Goal: Transaction & Acquisition: Subscribe to service/newsletter

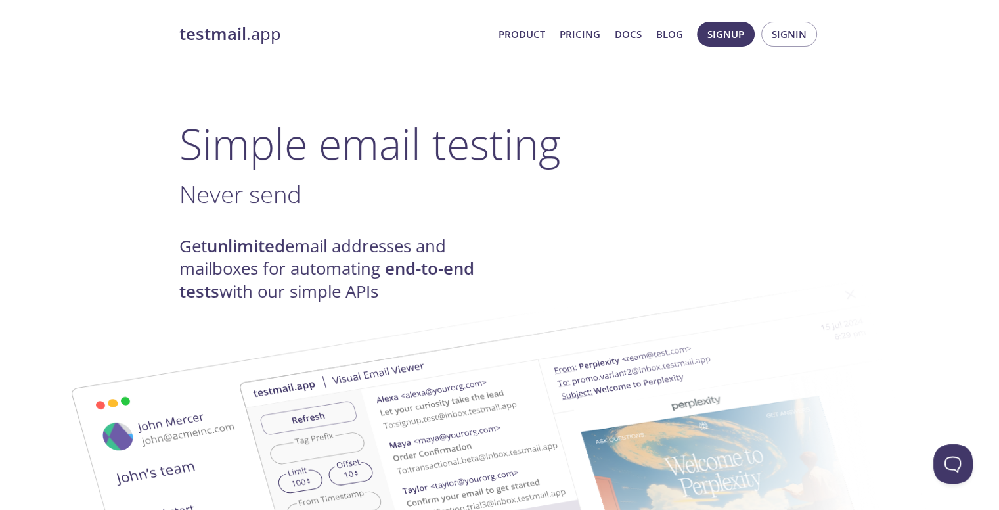
click at [573, 32] on link "Pricing" at bounding box center [580, 34] width 41 height 17
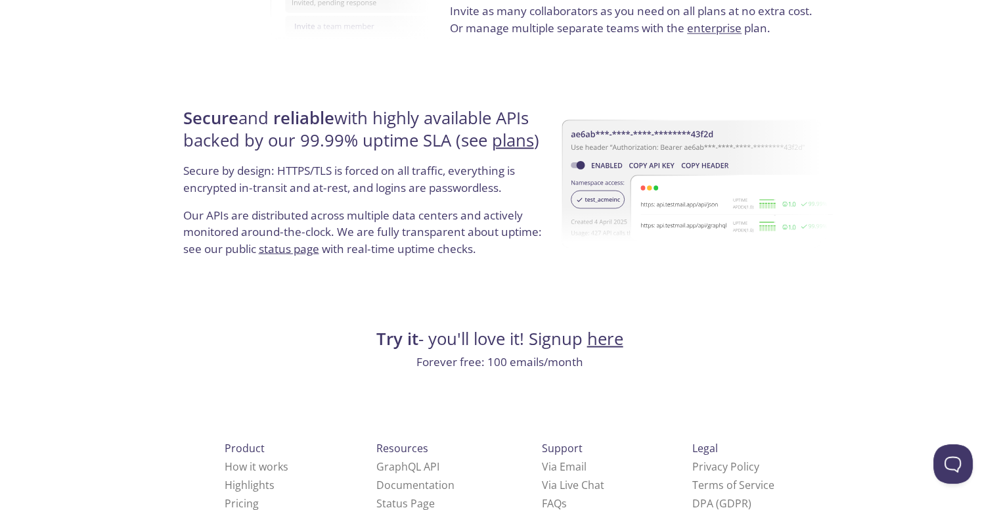
scroll to position [2494, 0]
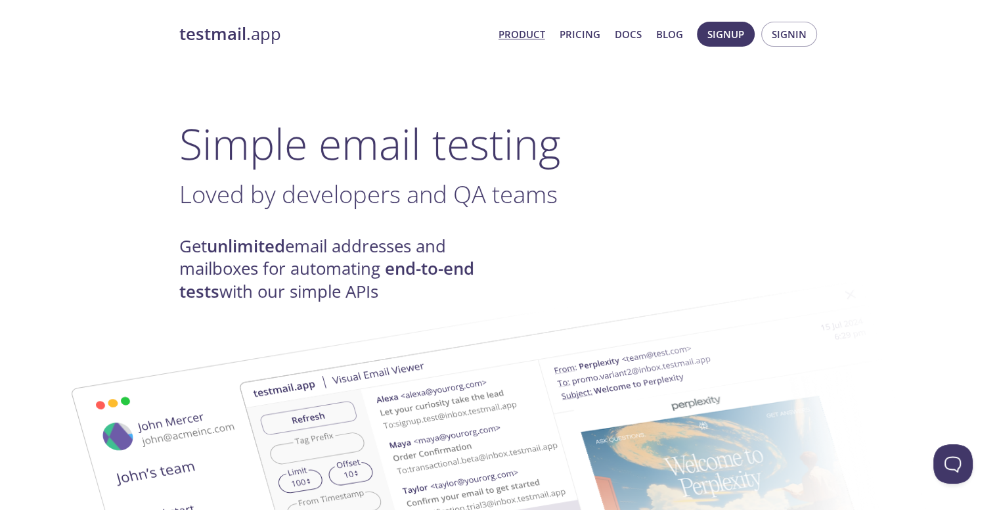
click at [528, 31] on link "Product" at bounding box center [522, 34] width 47 height 17
click at [588, 27] on link "Pricing" at bounding box center [580, 34] width 41 height 17
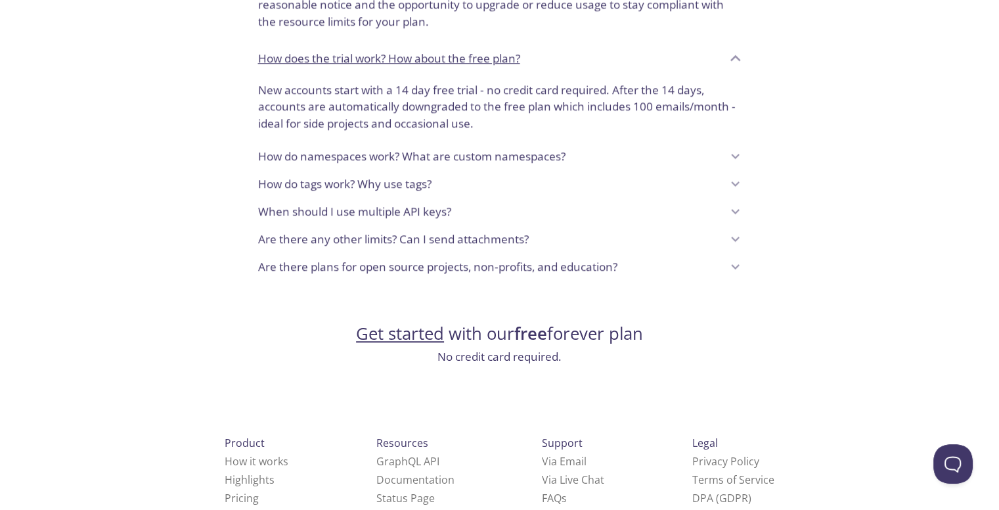
scroll to position [1101, 0]
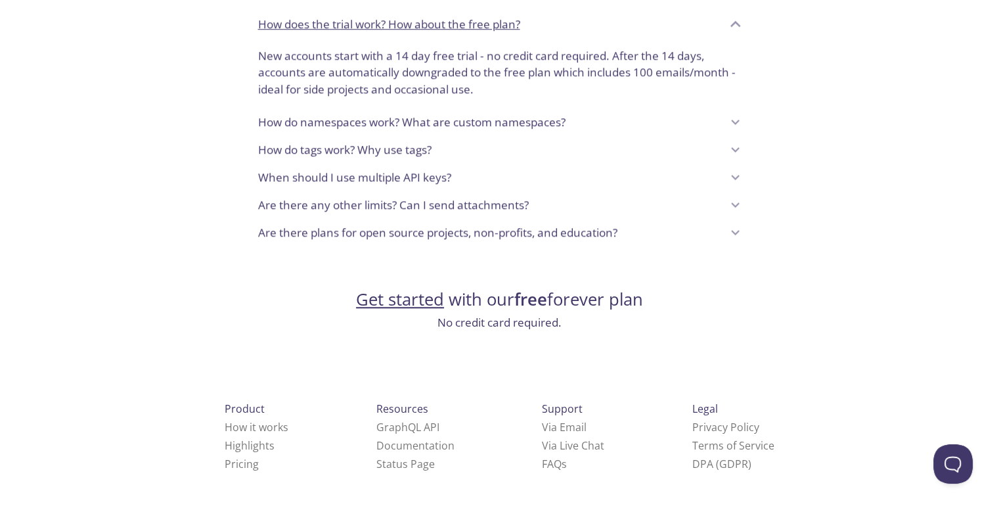
click at [397, 303] on link "Get started" at bounding box center [400, 299] width 88 height 23
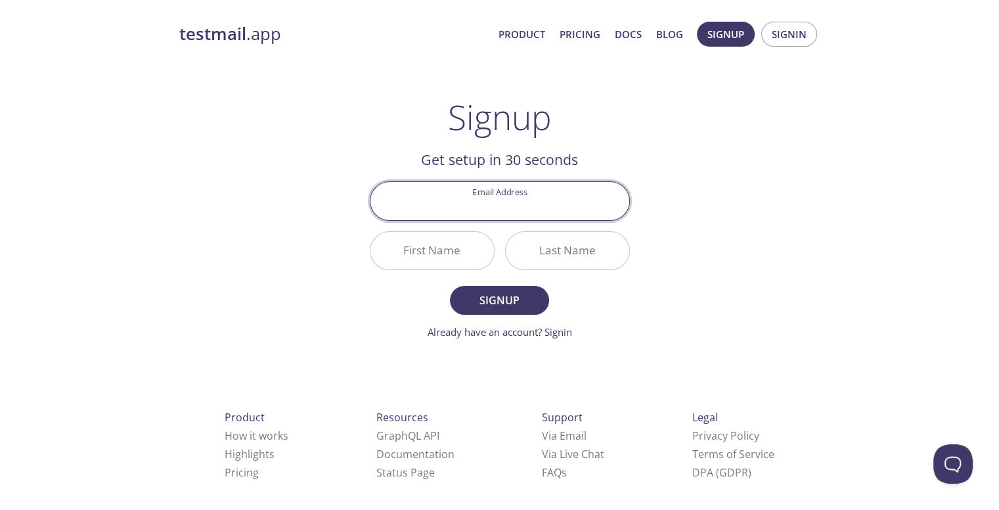
click at [500, 208] on input "Email Address" at bounding box center [500, 200] width 259 height 37
type input "karthikeyan29.5.2006@gmail.com"
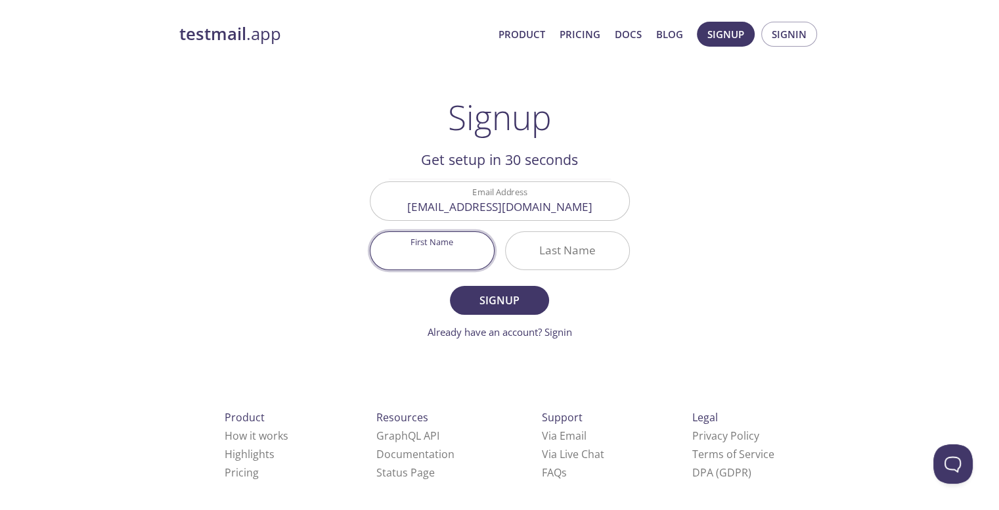
click at [409, 244] on input "First Name" at bounding box center [433, 250] width 124 height 37
type input "Karthikeyan"
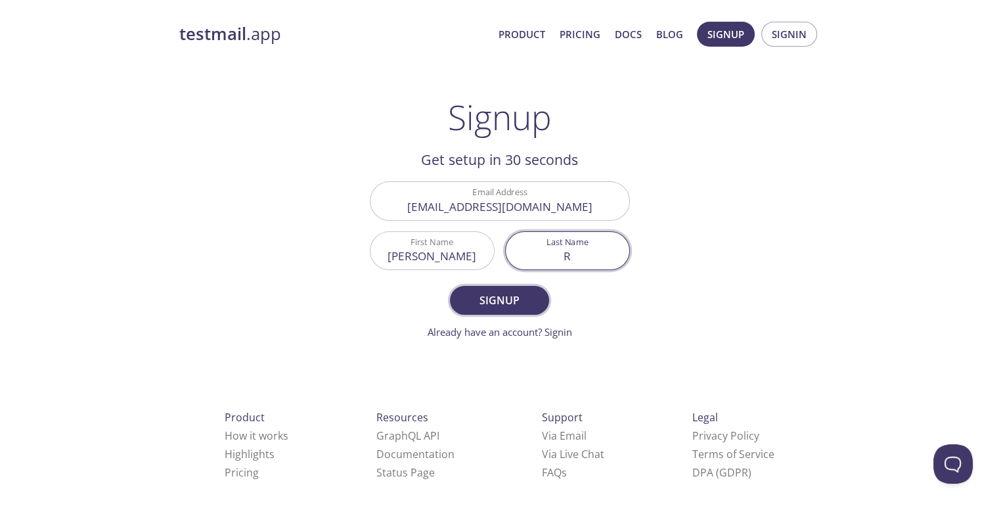
type input "R"
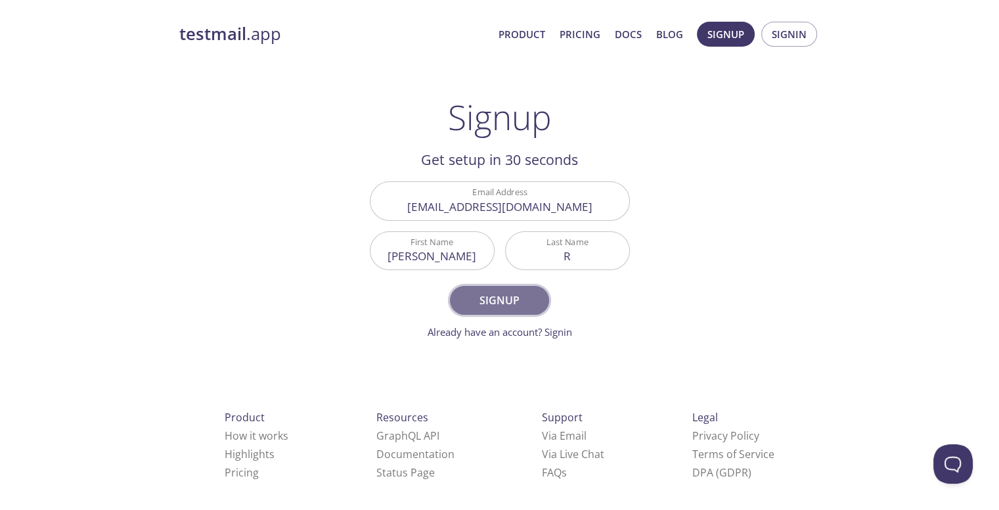
click at [483, 301] on span "Signup" at bounding box center [499, 300] width 70 height 18
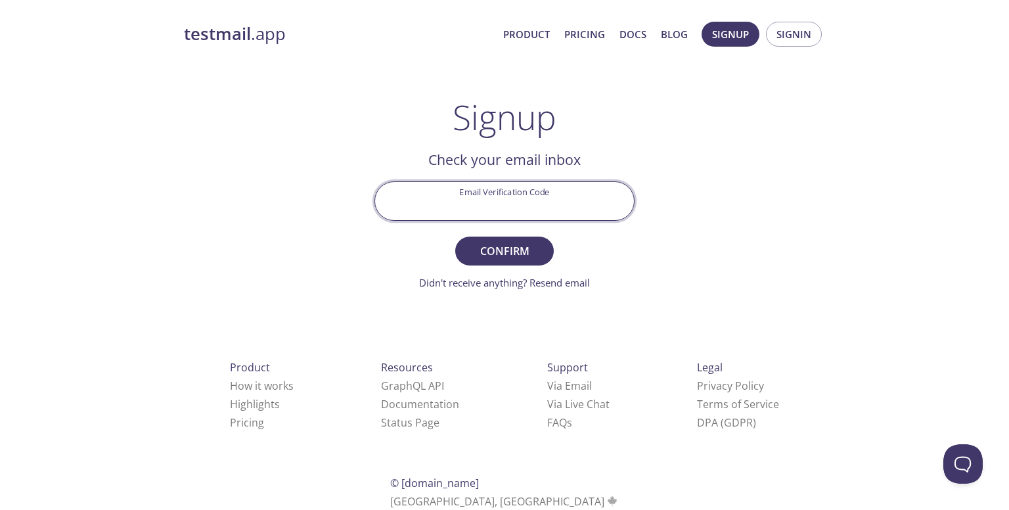
click at [501, 206] on input "Email Verification Code" at bounding box center [504, 200] width 259 height 37
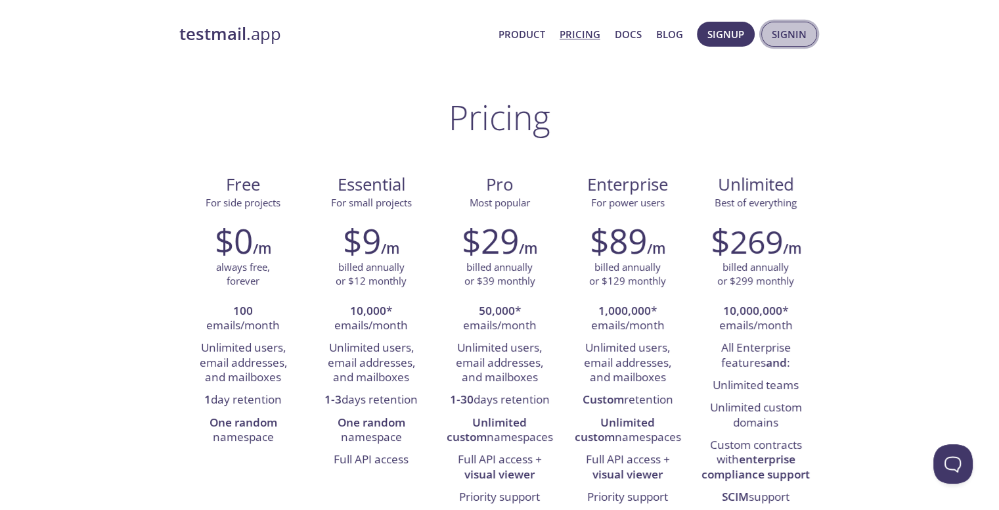
click at [794, 32] on span "Signin" at bounding box center [789, 34] width 35 height 17
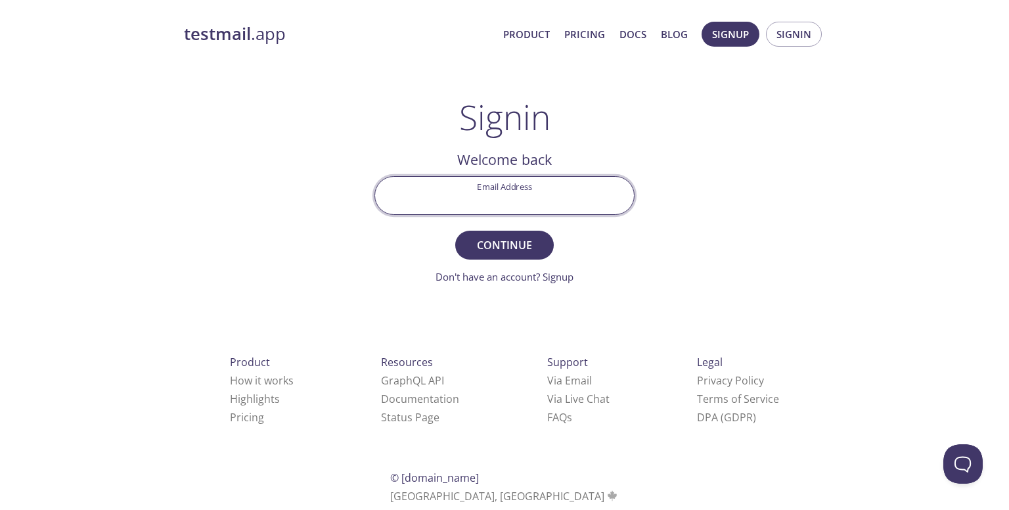
click at [479, 189] on input "Email Address" at bounding box center [504, 195] width 259 height 37
type input "karthikeyan29.5.2006@gmail.com"
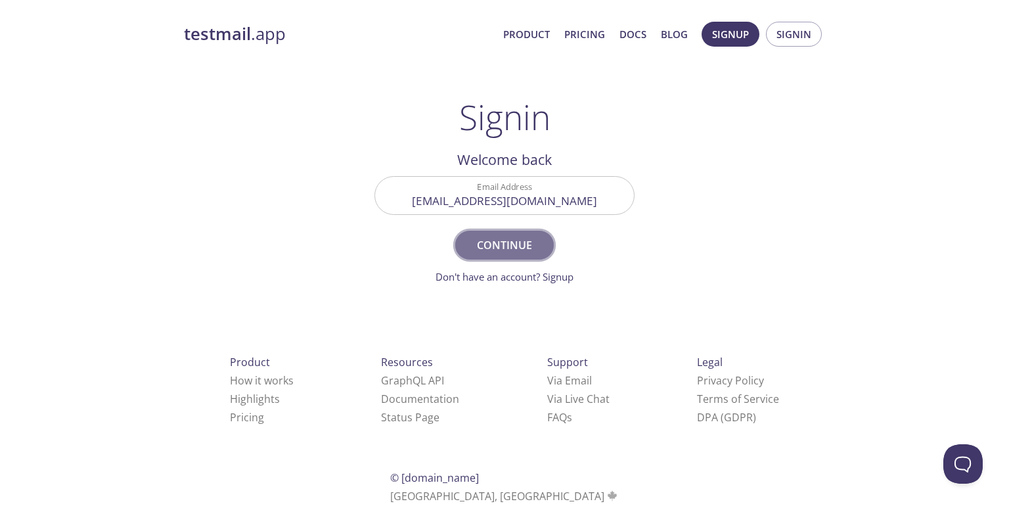
click at [494, 244] on span "Continue" at bounding box center [505, 245] width 70 height 18
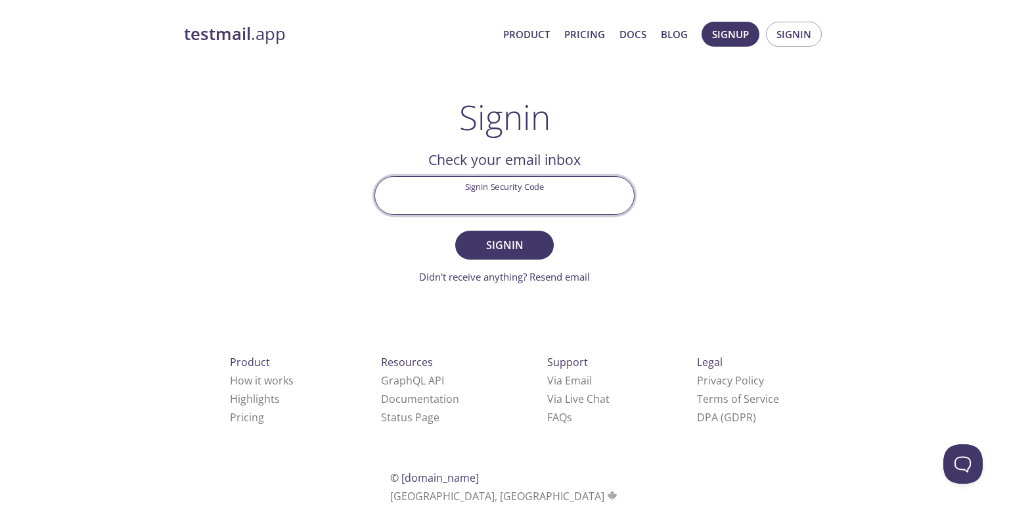
click at [522, 196] on input "Signin Security Code" at bounding box center [504, 195] width 259 height 37
paste input "CUYA65L"
type input "CUYA65L"
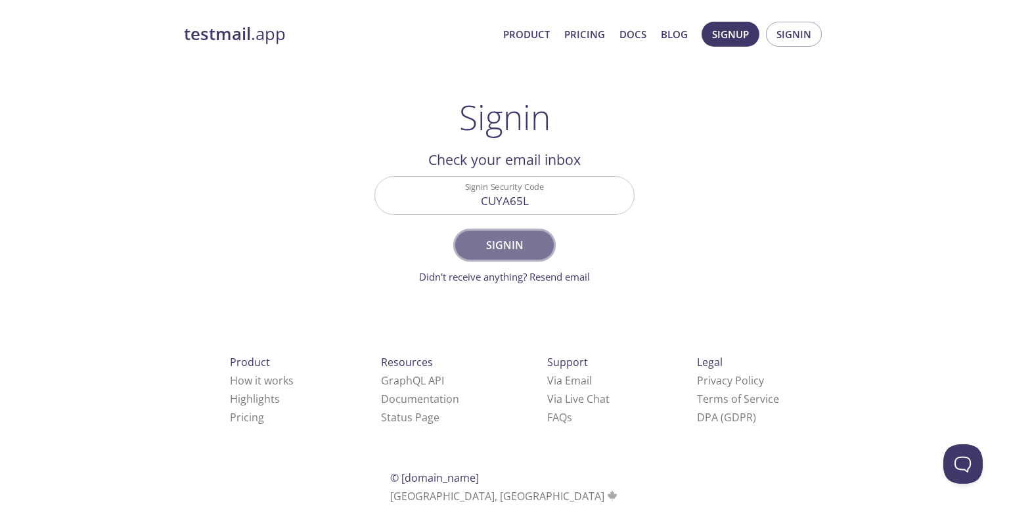
click at [512, 250] on span "Signin" at bounding box center [505, 245] width 70 height 18
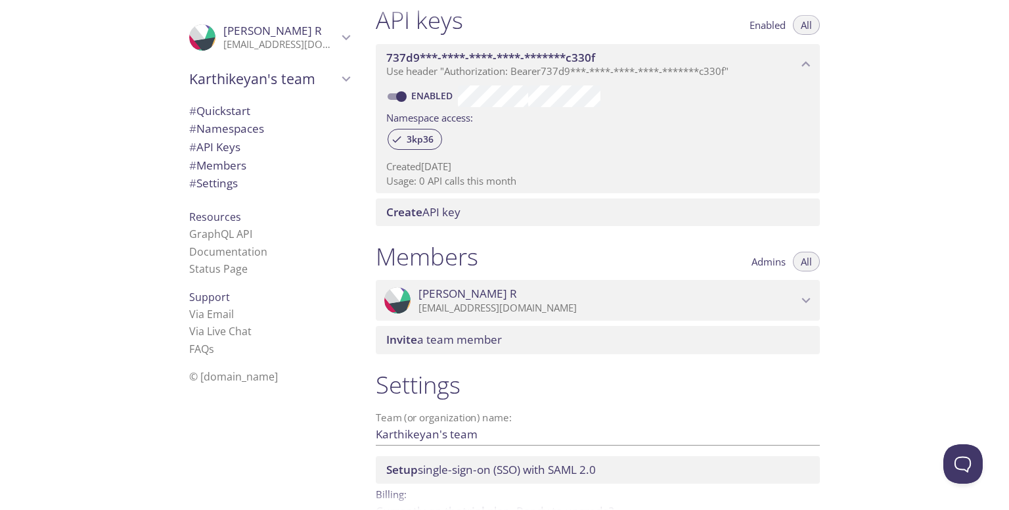
scroll to position [424, 0]
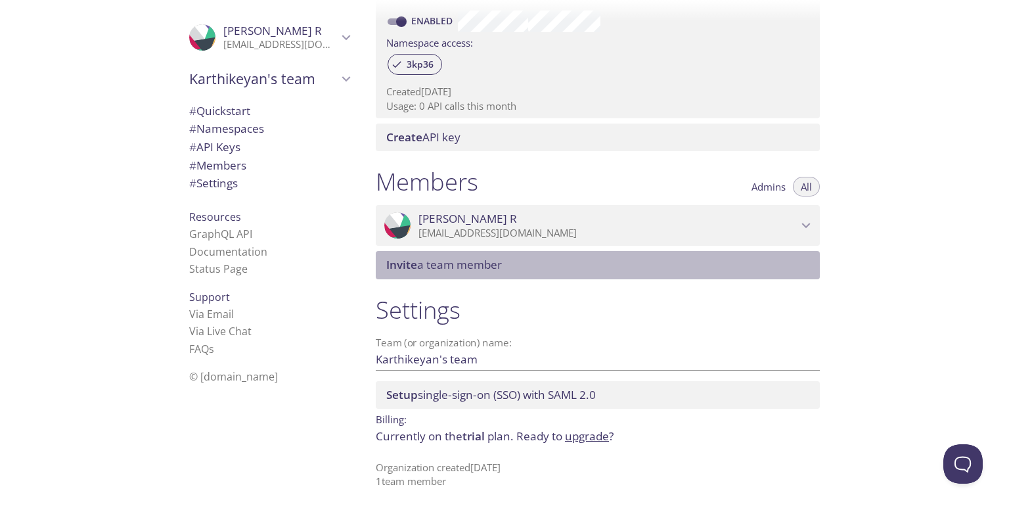
click at [408, 256] on div "Invite a team member" at bounding box center [598, 265] width 444 height 28
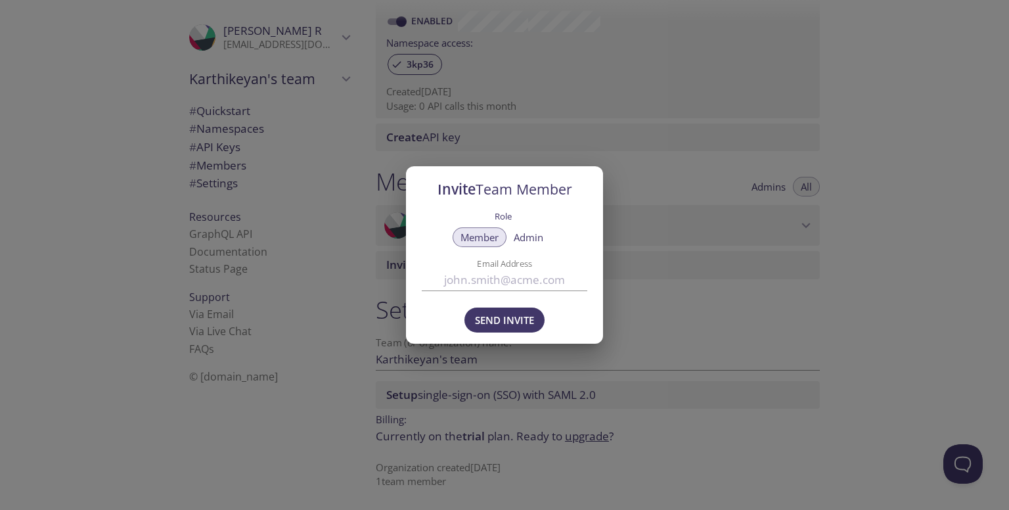
click at [710, 284] on div "Invite Team Member Role Member Admin Email Address Send Invite" at bounding box center [504, 255] width 1009 height 510
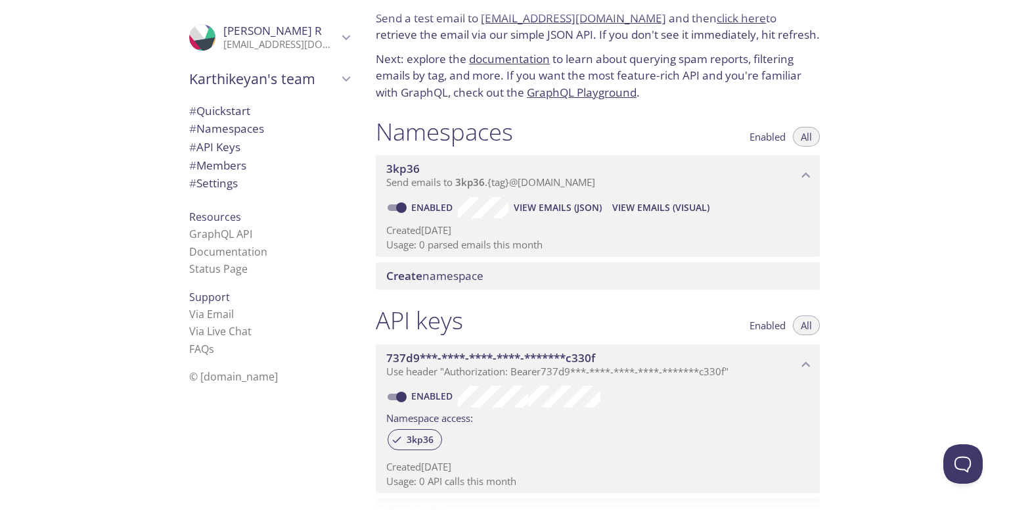
scroll to position [0, 0]
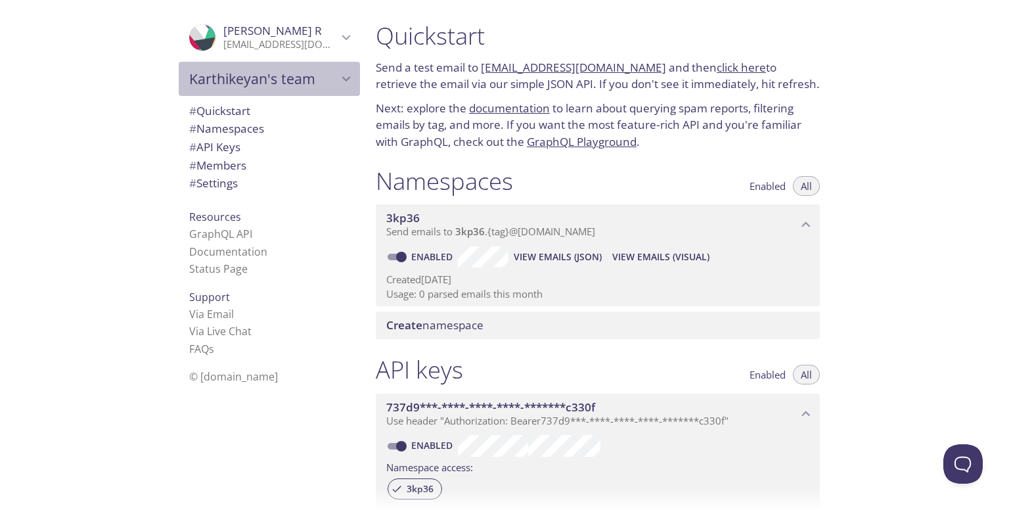
click at [321, 87] on span "Karthikeyan's team" at bounding box center [263, 79] width 148 height 18
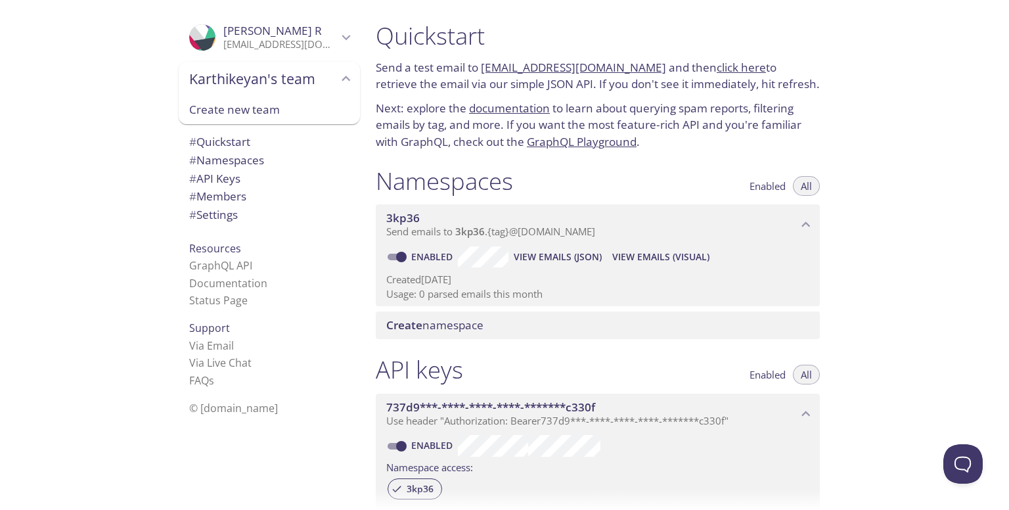
click at [321, 87] on span "Karthikeyan's team" at bounding box center [263, 79] width 148 height 18
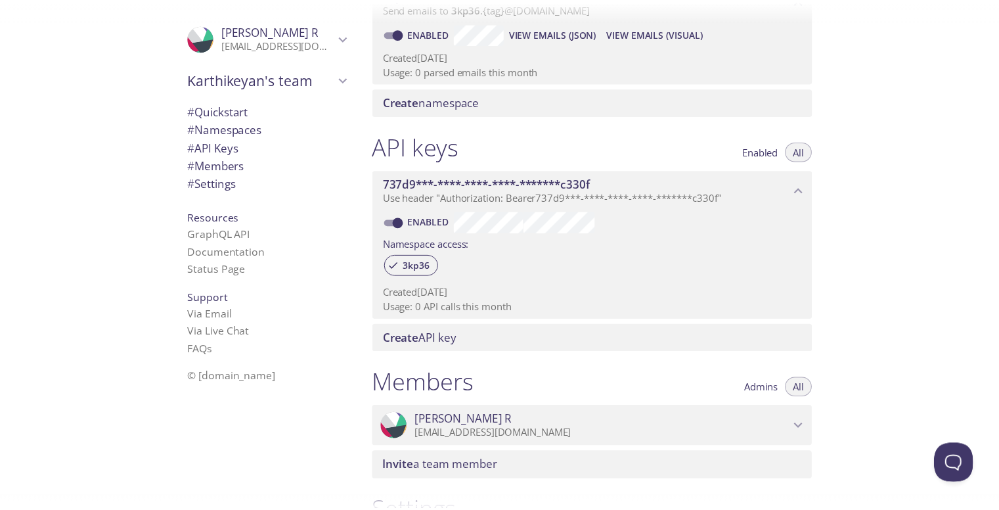
scroll to position [424, 0]
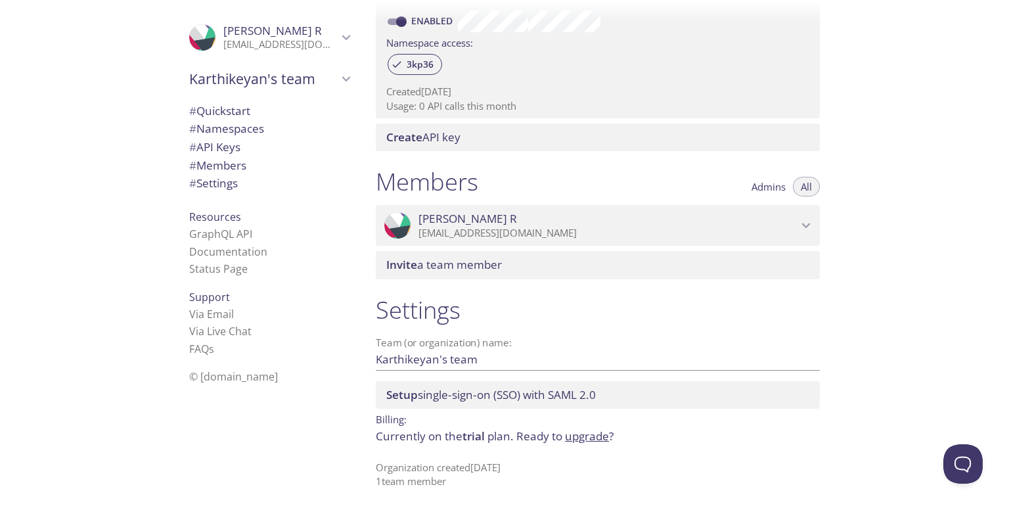
click at [593, 433] on link "upgrade" at bounding box center [587, 435] width 44 height 15
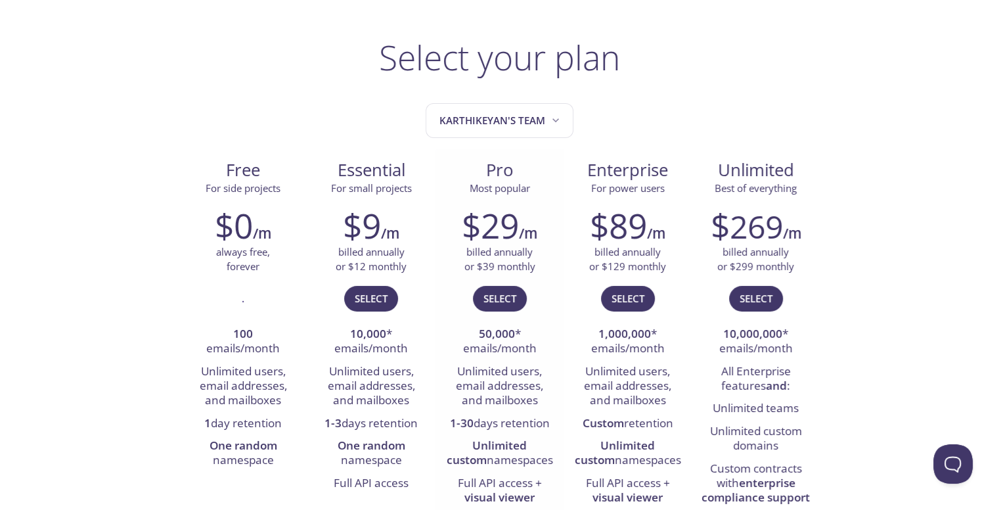
scroll to position [60, 0]
click at [518, 299] on button "Select" at bounding box center [500, 297] width 54 height 25
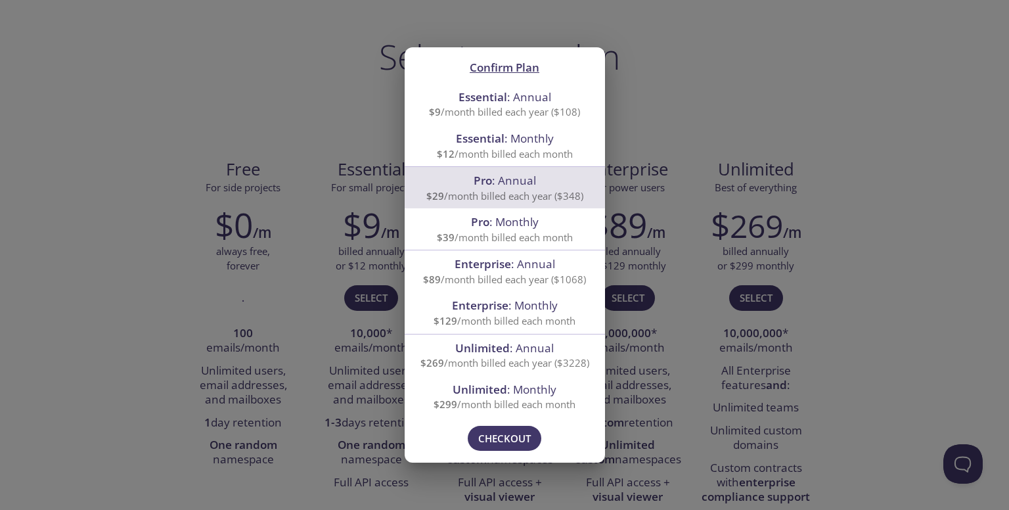
click at [725, 345] on div "Confirm Plan Essential : Annual $9 /month billed each year ($108) Essential : M…" at bounding box center [504, 255] width 1009 height 510
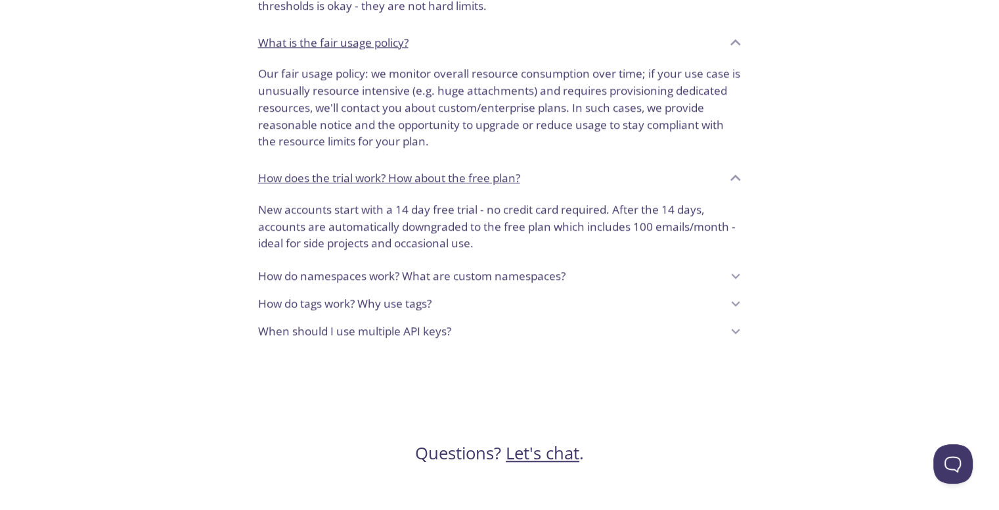
scroll to position [1163, 0]
